Goal: Transaction & Acquisition: Book appointment/travel/reservation

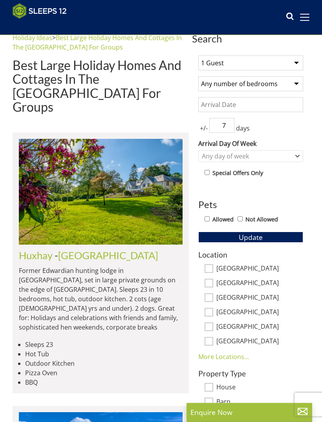
scroll to position [206, 0]
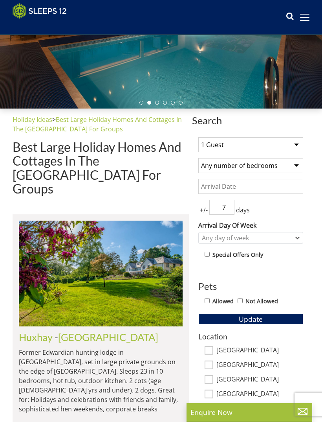
click at [295, 145] on select "1 Guest 2 Guests 3 Guests 4 Guests 5 Guests 6 Guests 7 Guests 8 Guests 9 Guests…" at bounding box center [250, 145] width 105 height 15
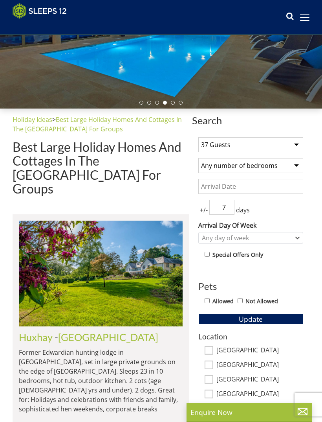
click at [228, 204] on input "7" at bounding box center [221, 207] width 25 height 15
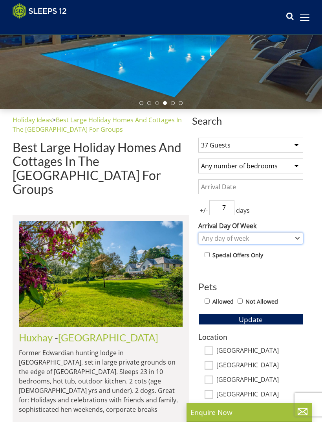
click at [291, 238] on div "Any day of week" at bounding box center [247, 238] width 94 height 9
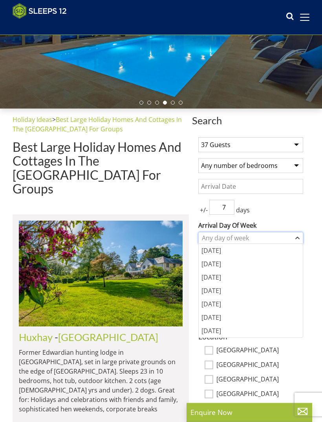
scroll to position [124, 0]
click at [217, 302] on div "[DATE]" at bounding box center [251, 303] width 104 height 13
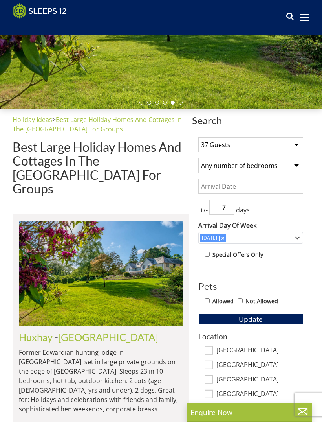
click at [271, 320] on button "Update" at bounding box center [250, 318] width 105 height 11
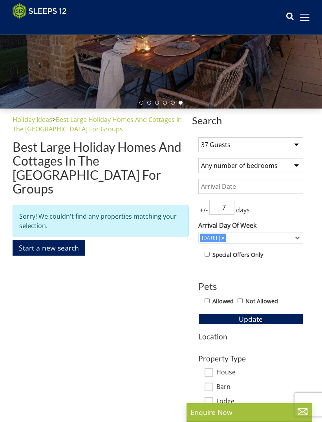
click at [296, 143] on select "1 Guest 2 Guests 3 Guests 4 Guests 5 Guests 6 Guests 7 Guests 8 Guests 9 Guests…" at bounding box center [250, 144] width 105 height 15
click at [295, 143] on select "1 Guest 2 Guests 3 Guests 4 Guests 5 Guests 6 Guests 7 Guests 8 Guests 9 Guests…" at bounding box center [250, 144] width 105 height 15
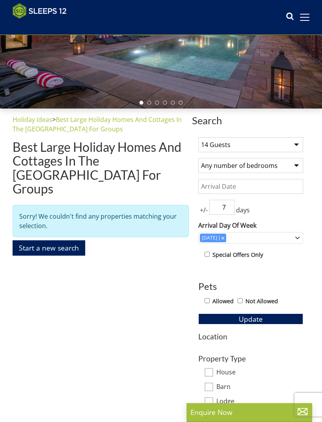
select select "13"
click at [297, 235] on div "[DATE]" at bounding box center [250, 238] width 105 height 12
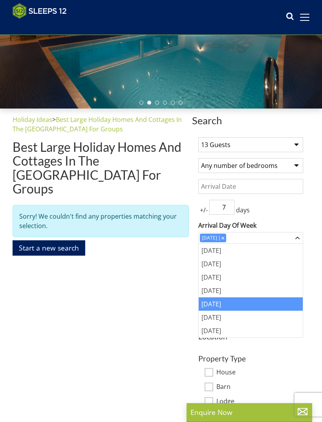
click at [235, 229] on label "Arrival Day Of Week" at bounding box center [250, 224] width 105 height 9
click at [0, 0] on select "[DATE] [DATE] [DATE] [DATE] [DATE] [DATE] [DATE]" at bounding box center [0, 0] width 0 height 0
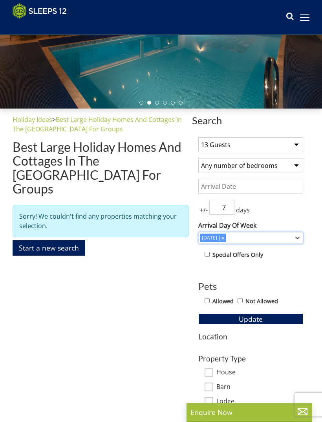
click at [224, 238] on div "Combobox" at bounding box center [222, 237] width 7 height 5
click at [261, 320] on span "Update" at bounding box center [251, 318] width 24 height 9
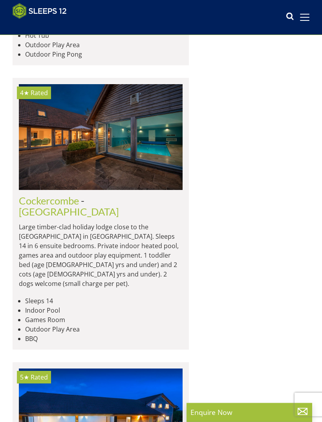
scroll to position [1821, 0]
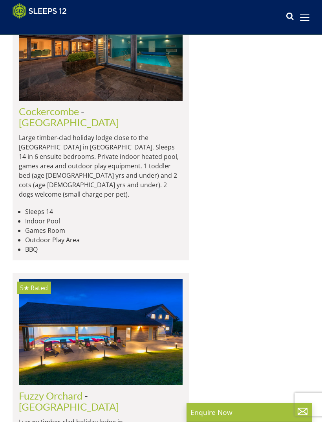
scroll to position [1909, 0]
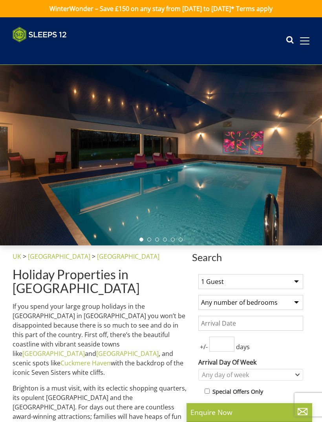
scroll to position [1909, 0]
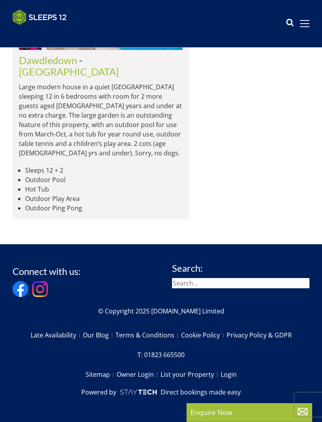
select select "13"
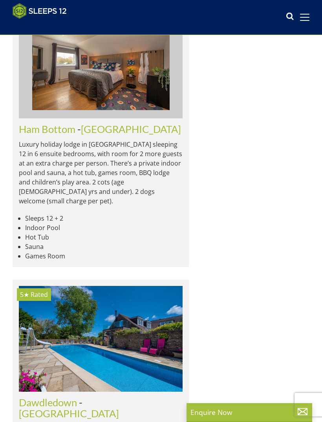
scroll to position [0, 655]
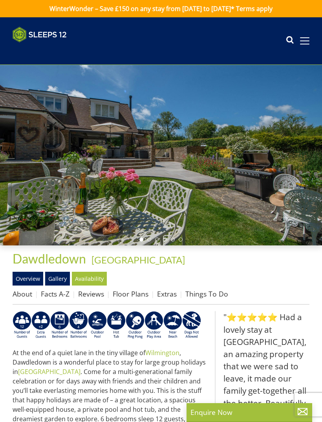
click at [58, 285] on link "Gallery" at bounding box center [57, 278] width 25 height 13
click at [59, 285] on div "Properties Dawdledown - [GEOGRAPHIC_DATA] Overview Gallery Availability About F…" at bounding box center [161, 278] width 297 height 53
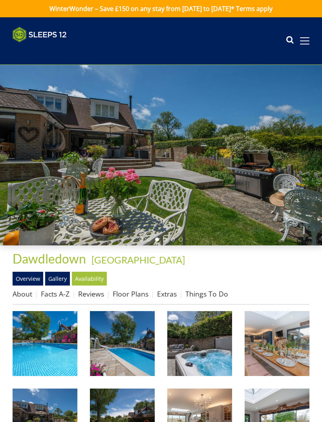
click at [94, 279] on link "Availability" at bounding box center [89, 278] width 35 height 13
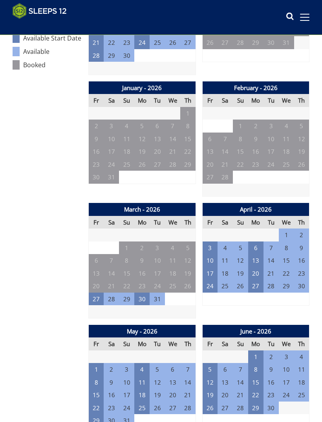
scroll to position [448, 0]
click at [214, 256] on td "10" at bounding box center [209, 260] width 15 height 13
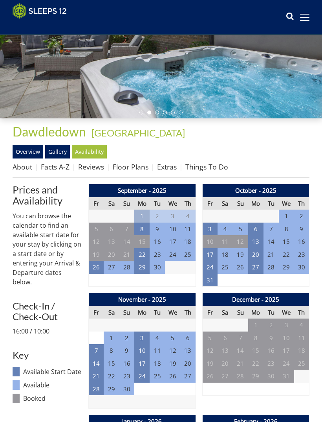
scroll to position [93, 0]
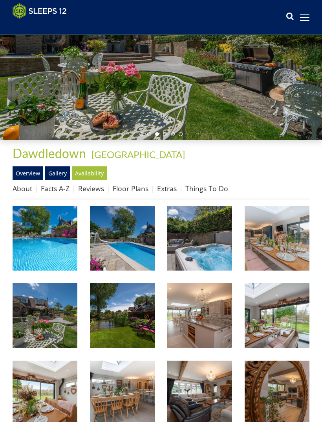
click at [92, 173] on link "Availability" at bounding box center [89, 172] width 35 height 13
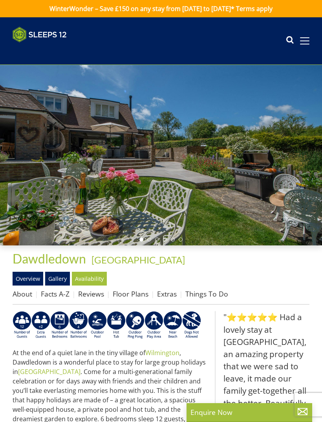
scroll to position [1268, 0]
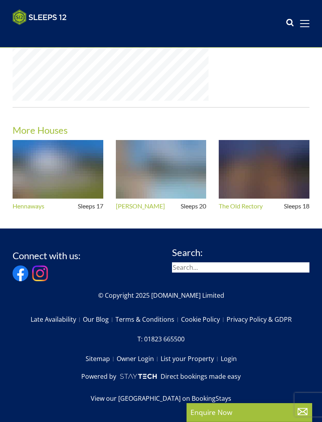
select select "13"
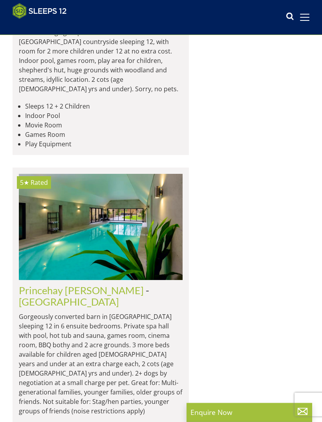
scroll to position [3289, 0]
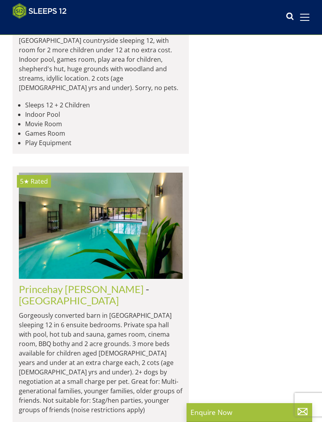
click at [114, 294] on link "[GEOGRAPHIC_DATA]" at bounding box center [69, 300] width 100 height 12
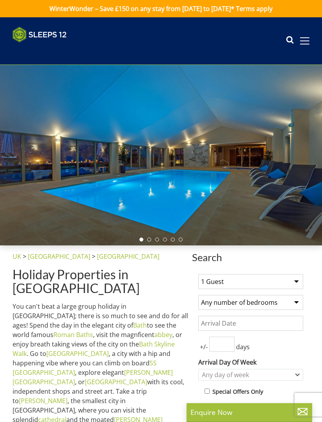
select select "13"
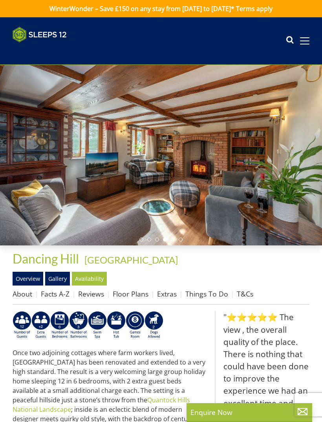
select select "13"
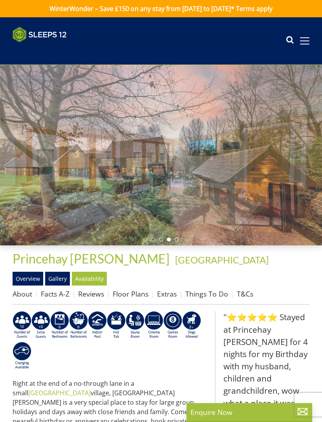
click at [271, 182] on div at bounding box center [161, 155] width 322 height 180
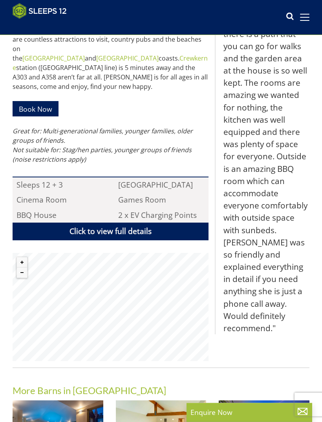
scroll to position [479, 0]
click at [236, 329] on div ""⭐⭐⭐⭐⭐ Stayed at Princehay [PERSON_NAME] for 4 nights for my Birthday with my h…" at bounding box center [262, 90] width 95 height 542
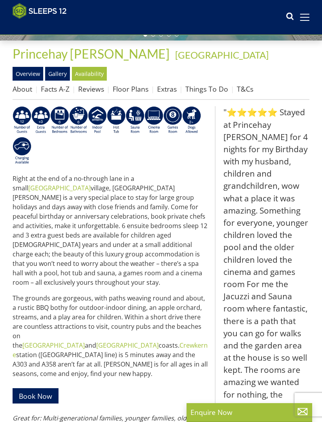
scroll to position [193, 0]
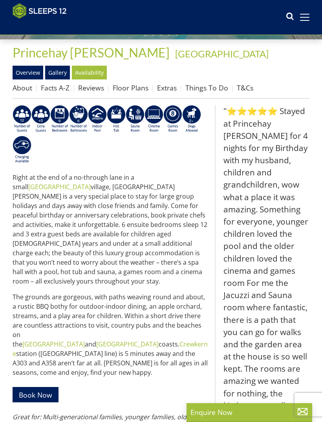
click at [96, 70] on link "Availability" at bounding box center [89, 72] width 35 height 13
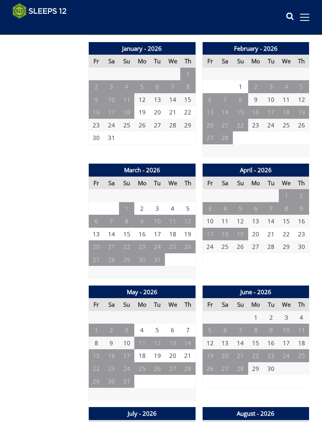
scroll to position [492, 0]
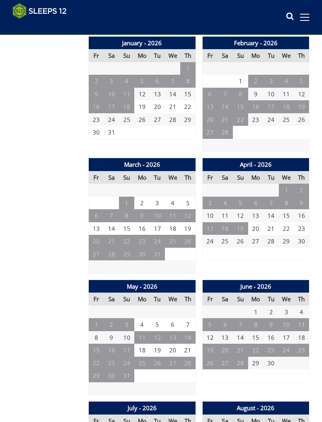
click at [214, 209] on td "10" at bounding box center [209, 215] width 15 height 13
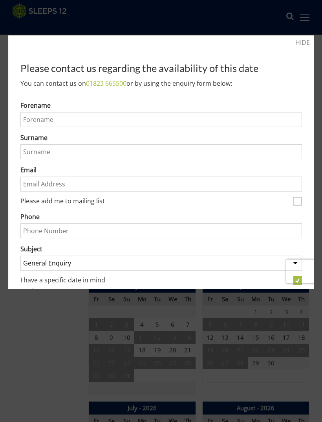
click at [307, 40] on link "HIDE" at bounding box center [303, 42] width 15 height 9
